Goal: Ask a question

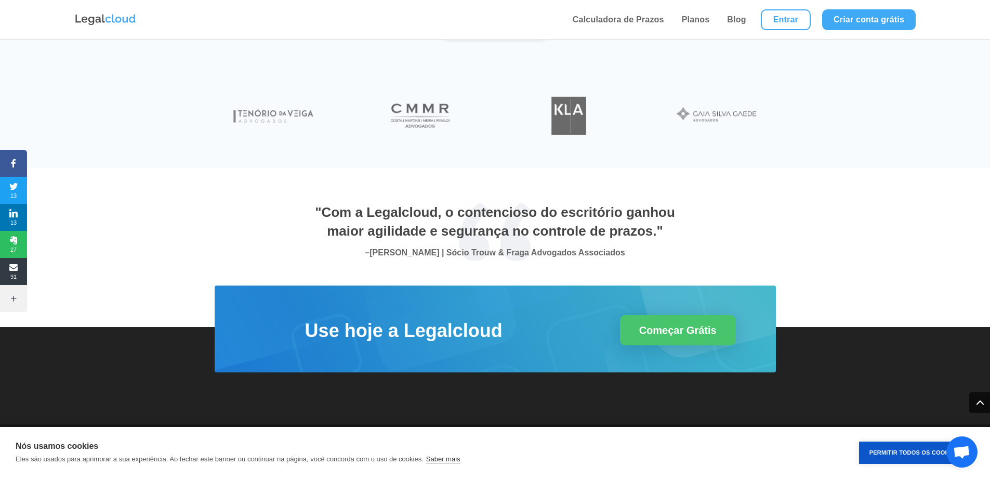
scroll to position [3399, 0]
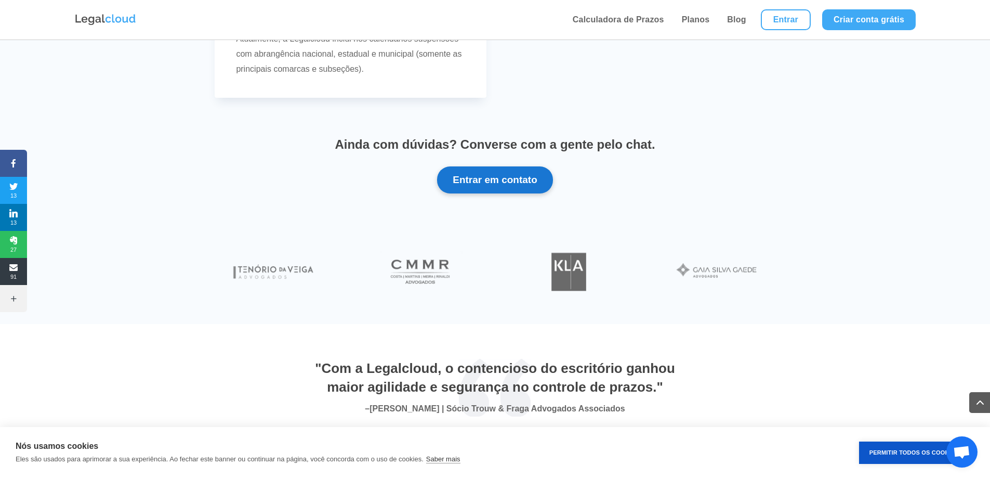
click at [474, 179] on button "Entrar em contato" at bounding box center [495, 179] width 116 height 27
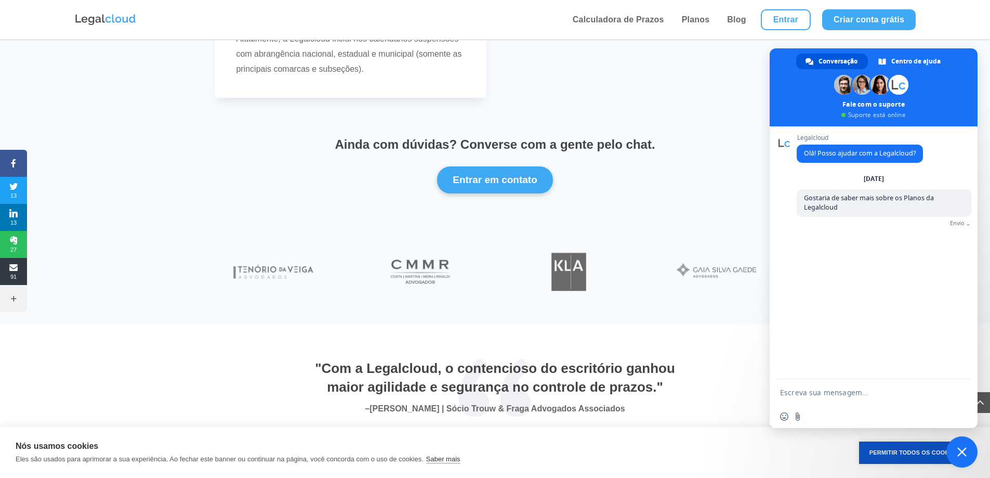
scroll to position [0, 0]
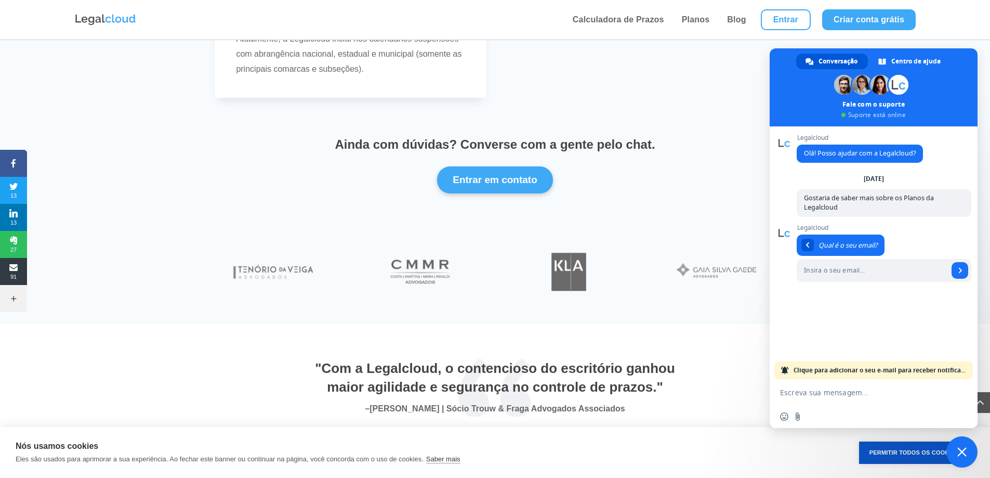
paste input "[EMAIL_ADDRESS][DOMAIN_NAME]"
type input "[EMAIL_ADDRESS][DOMAIN_NAME]"
click at [962, 273] on link "Enviar" at bounding box center [959, 270] width 17 height 17
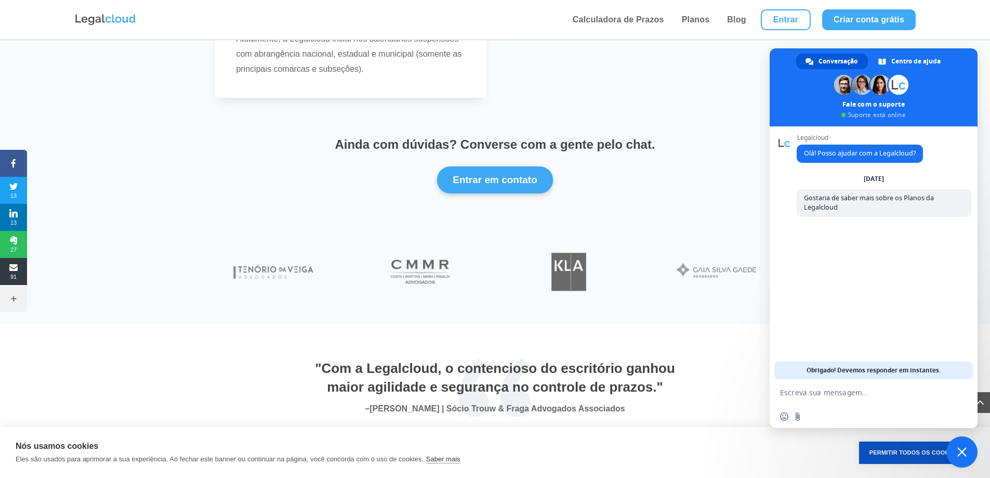
click at [826, 397] on textarea "Escreva sua mensagem..." at bounding box center [863, 392] width 166 height 26
paste textarea "[EMAIL_ADDRESS][DOMAIN_NAME]"
type textarea "[EMAIL_ADDRESS][DOMAIN_NAME]"
click at [956, 385] on span "Enviar" at bounding box center [958, 391] width 17 height 17
click at [510, 179] on button "Entrar em contato" at bounding box center [495, 179] width 116 height 27
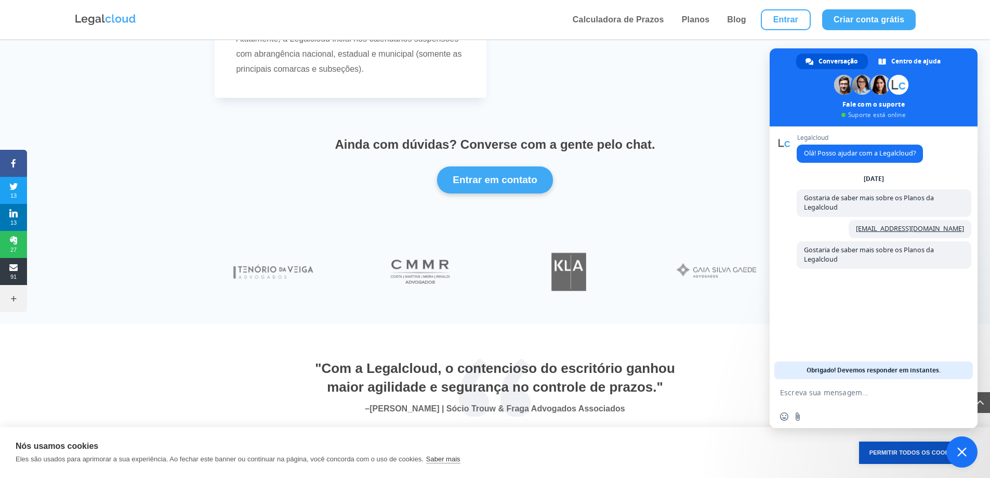
click at [708, 195] on div "Ainda com dúvidas? Converse com a gente pelo chat. Entrar em contato" at bounding box center [495, 165] width 561 height 86
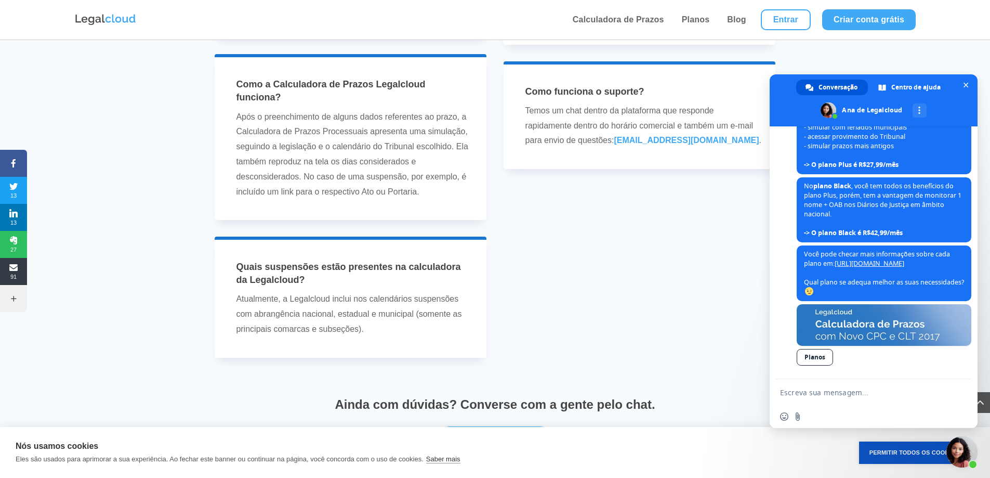
scroll to position [3087, 0]
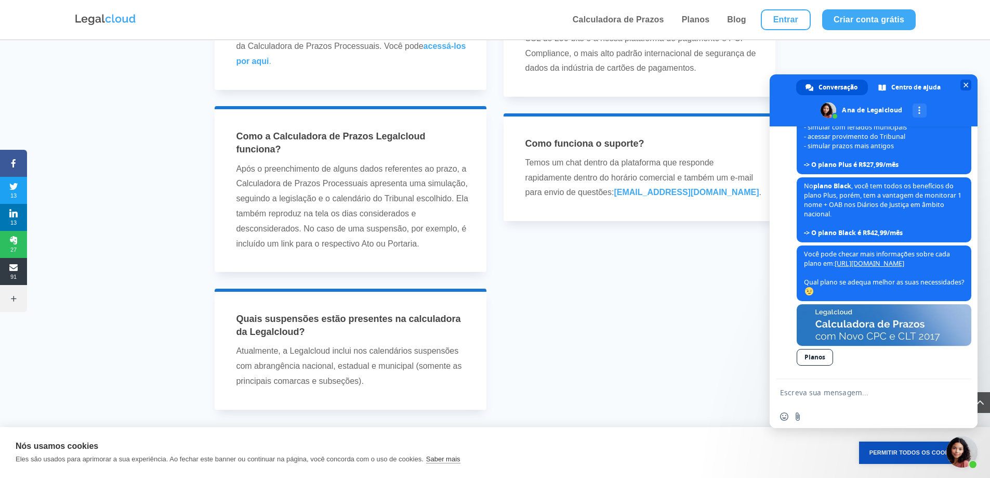
click at [964, 91] on span at bounding box center [874, 100] width 208 height 52
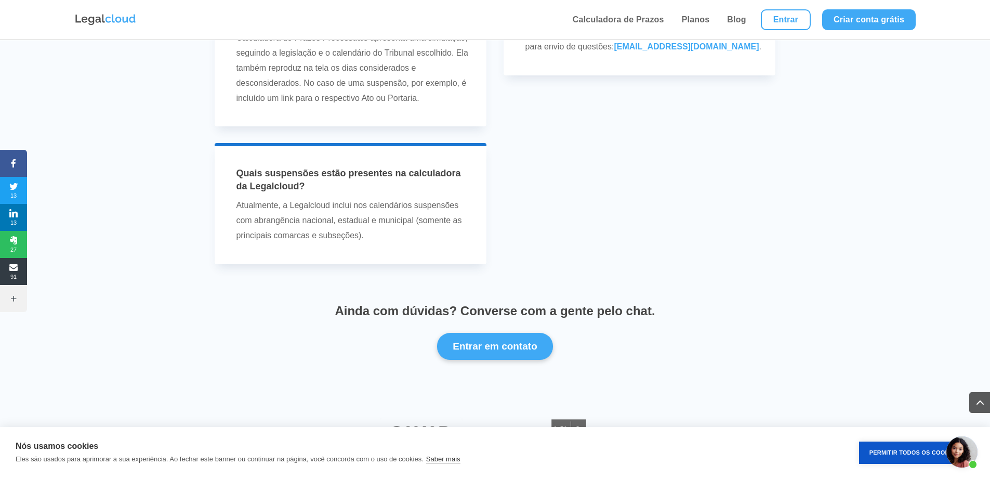
scroll to position [3243, 0]
